Goal: Find specific page/section: Find specific page/section

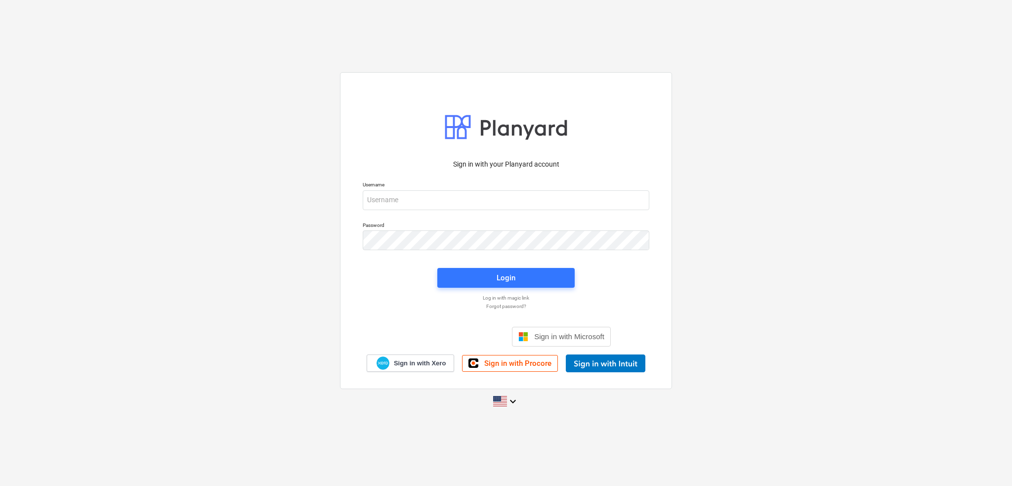
click at [470, 216] on div "Password" at bounding box center [506, 236] width 299 height 40
click at [469, 202] on input "email" at bounding box center [506, 200] width 287 height 20
type input "[PERSON_NAME][EMAIL_ADDRESS][PERSON_NAME][DOMAIN_NAME]"
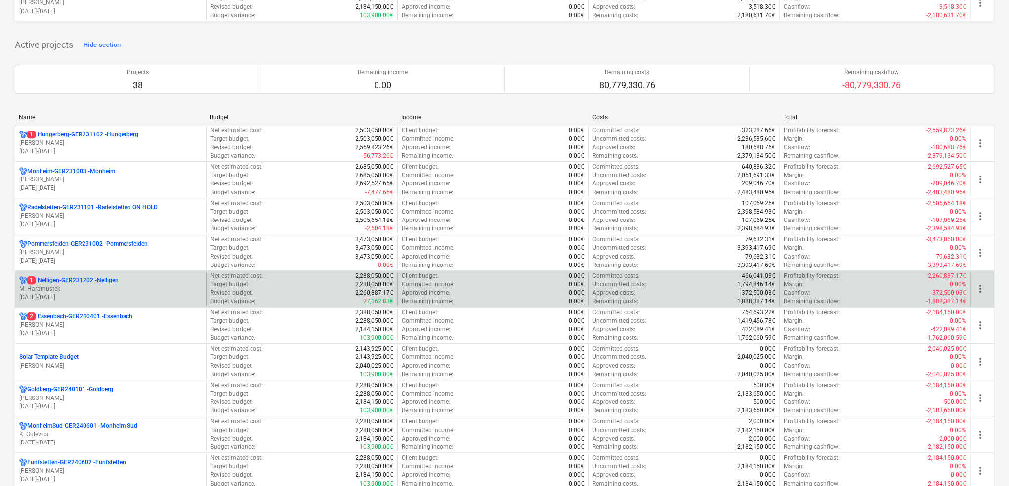
scroll to position [198, 0]
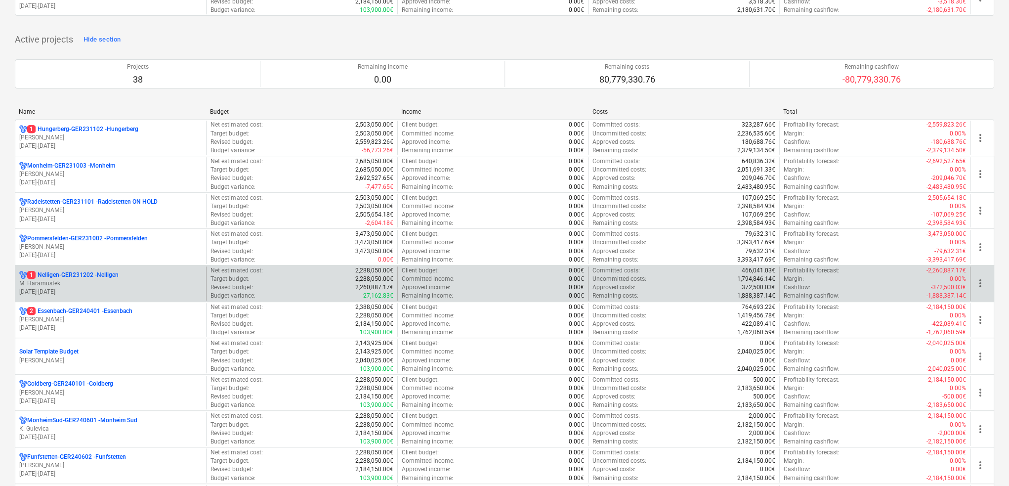
click at [96, 277] on p "1 Nelligen-GER231202 - Nelligen" at bounding box center [72, 275] width 91 height 8
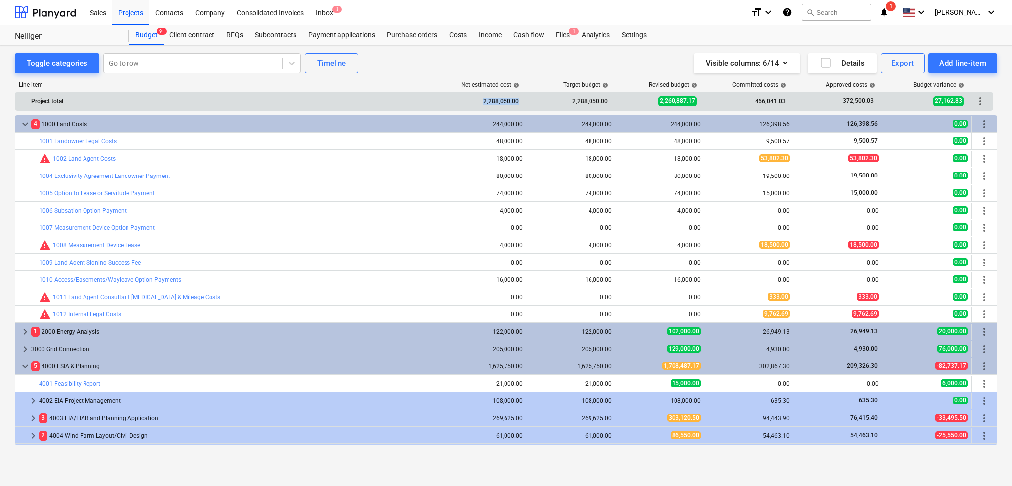
drag, startPoint x: 484, startPoint y: 99, endPoint x: 520, endPoint y: 101, distance: 35.6
click at [520, 101] on div "2,288,050.00" at bounding box center [479, 101] width 89 height 16
